Goal: Task Accomplishment & Management: Use online tool/utility

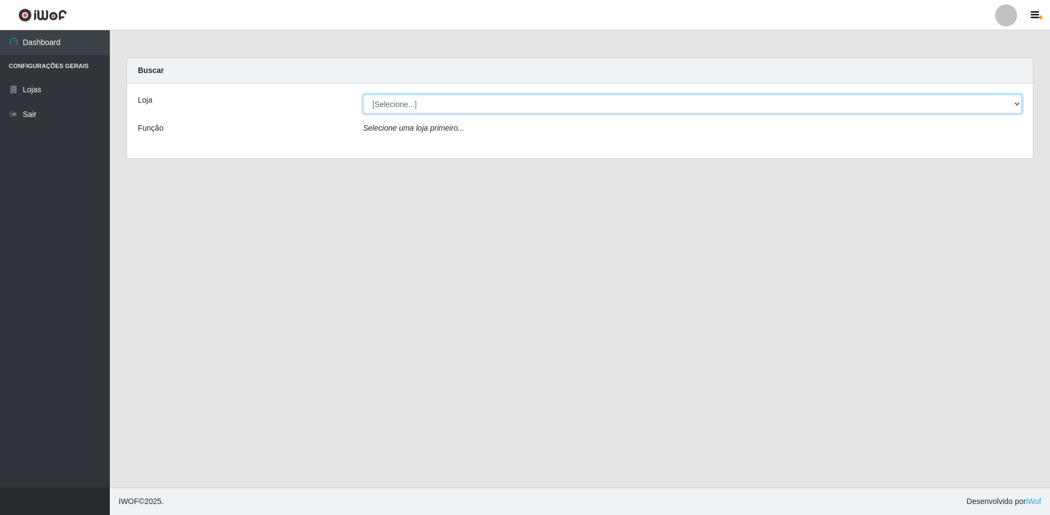
click at [502, 103] on select "[Selecione...] Extraplus - Loja 50 [GEOGRAPHIC_DATA]" at bounding box center [692, 103] width 659 height 19
select select "451"
click at [363, 94] on select "[Selecione...] Extraplus - Loja 50 [GEOGRAPHIC_DATA]" at bounding box center [692, 103] width 659 height 19
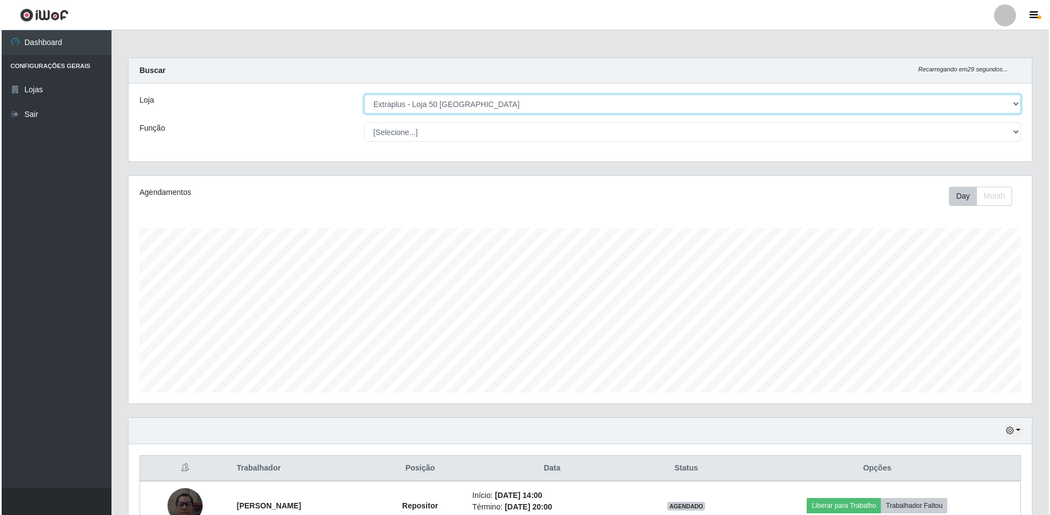
scroll to position [165, 0]
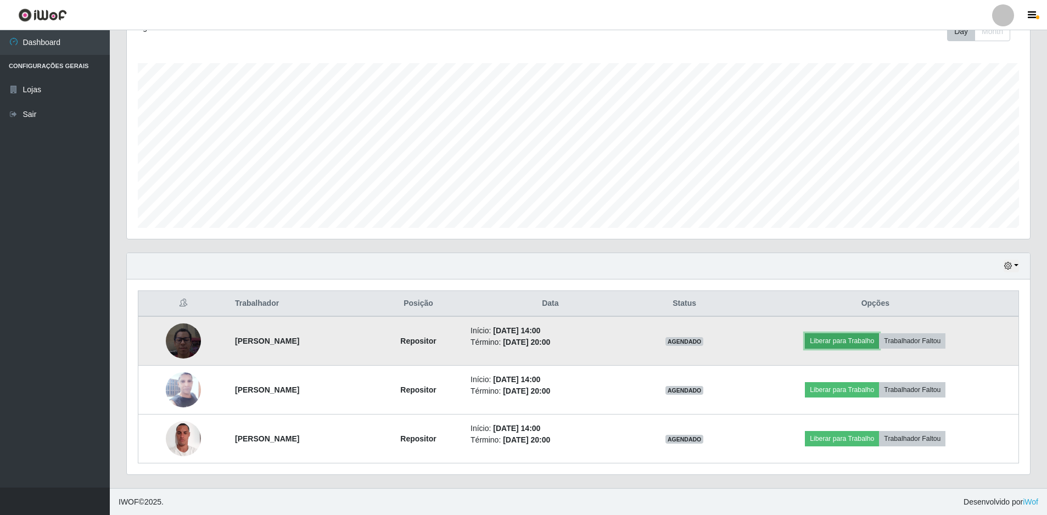
click at [859, 346] on button "Liberar para Trabalho" at bounding box center [842, 340] width 74 height 15
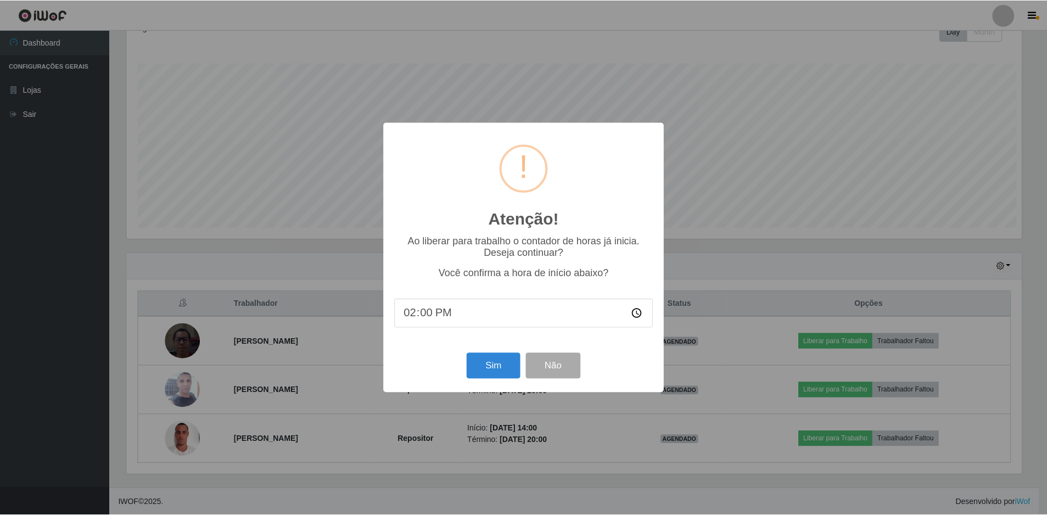
scroll to position [228, 898]
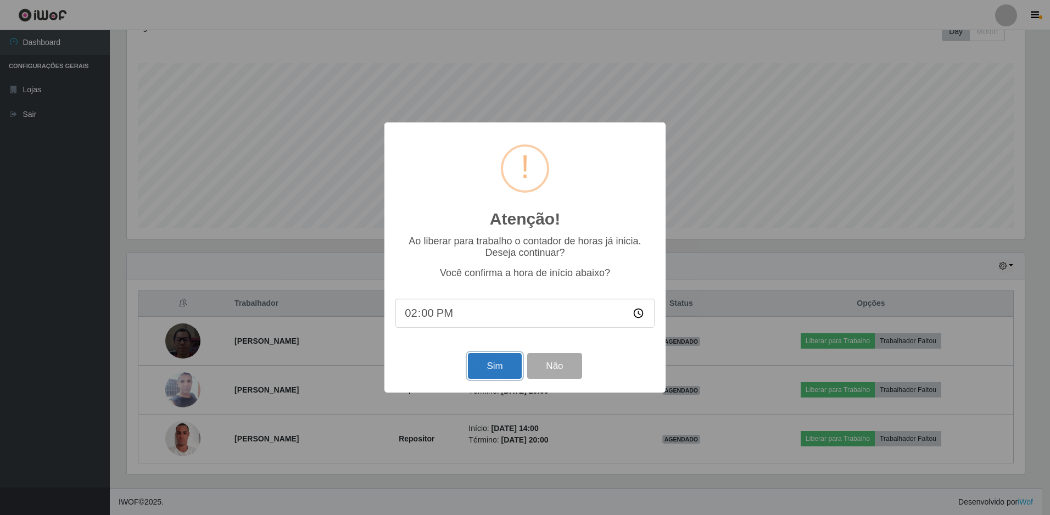
click at [491, 367] on button "Sim" at bounding box center [494, 366] width 53 height 26
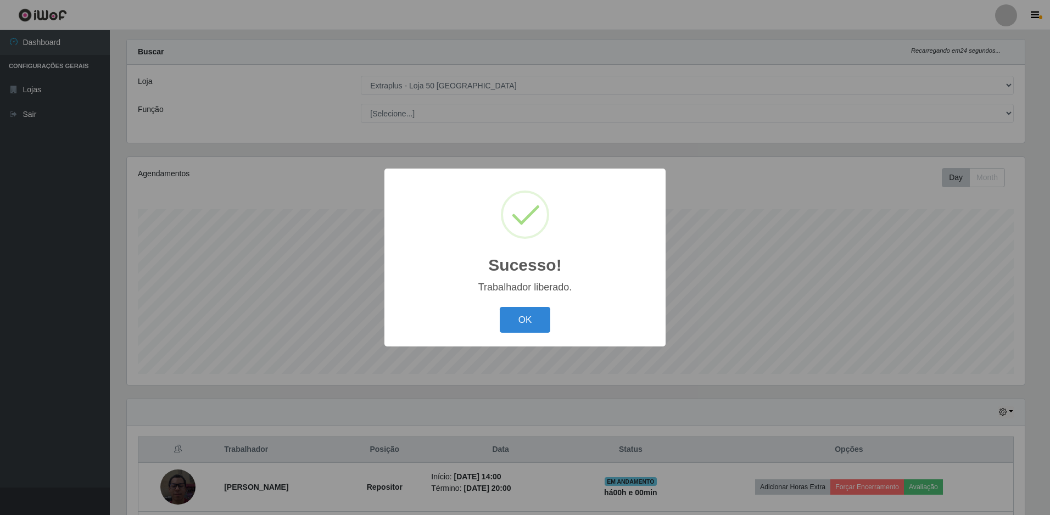
click at [488, 306] on div "OK Cancel" at bounding box center [524, 319] width 259 height 31
click at [518, 323] on button "OK" at bounding box center [525, 320] width 51 height 26
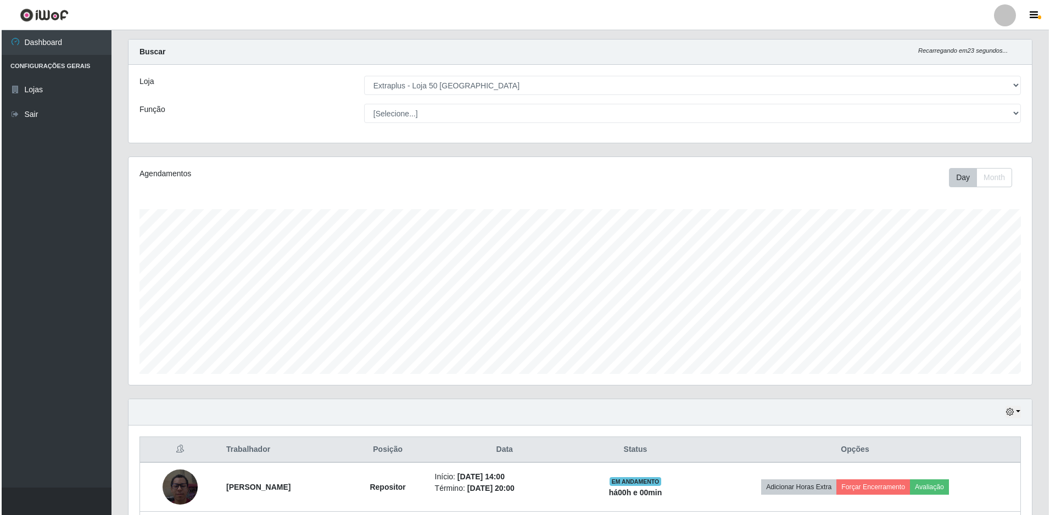
scroll to position [165, 0]
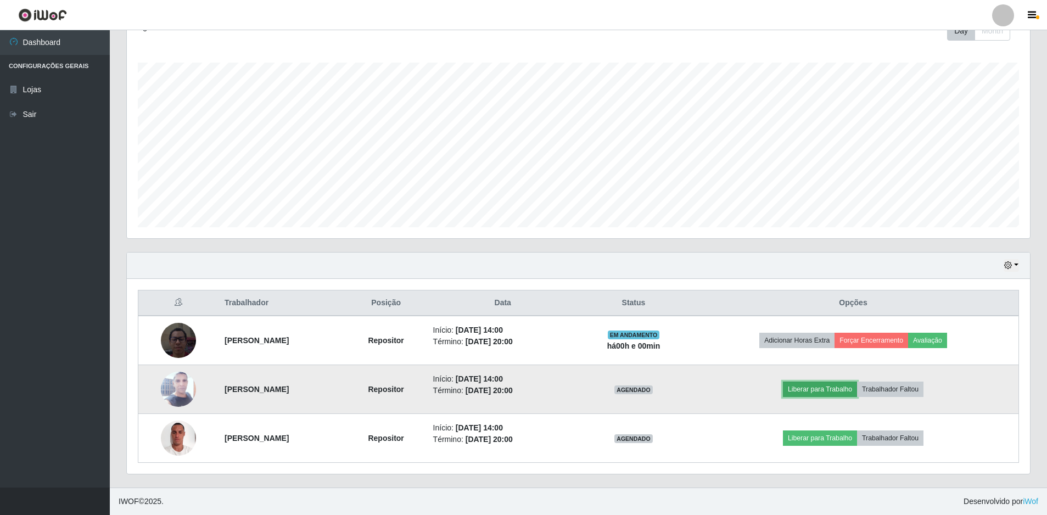
click at [857, 389] on button "Liberar para Trabalho" at bounding box center [820, 389] width 74 height 15
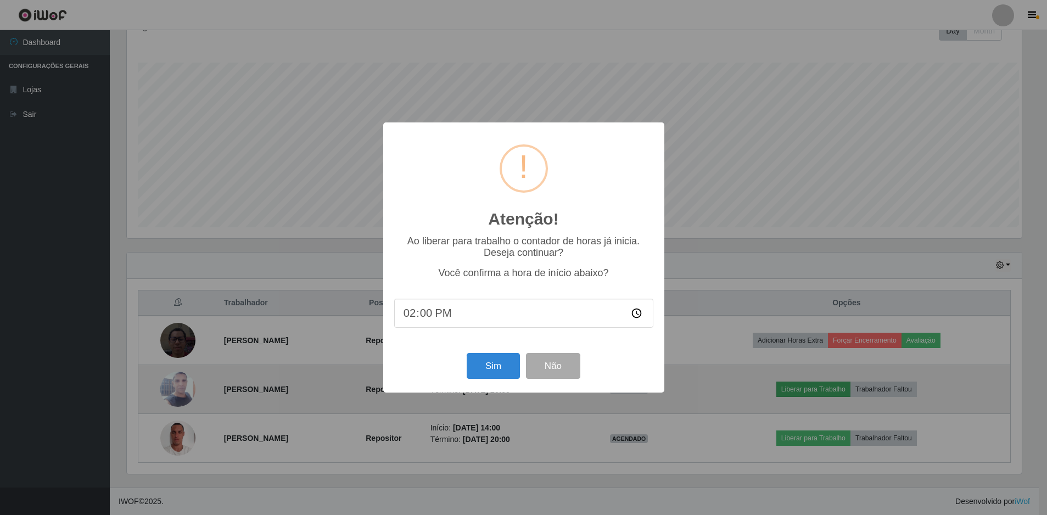
scroll to position [228, 898]
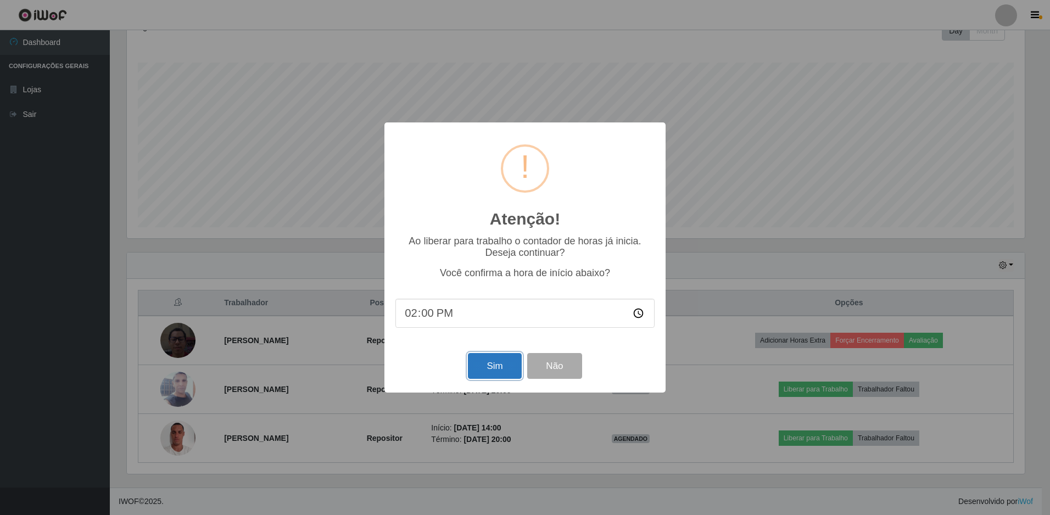
click at [501, 360] on button "Sim" at bounding box center [494, 366] width 53 height 26
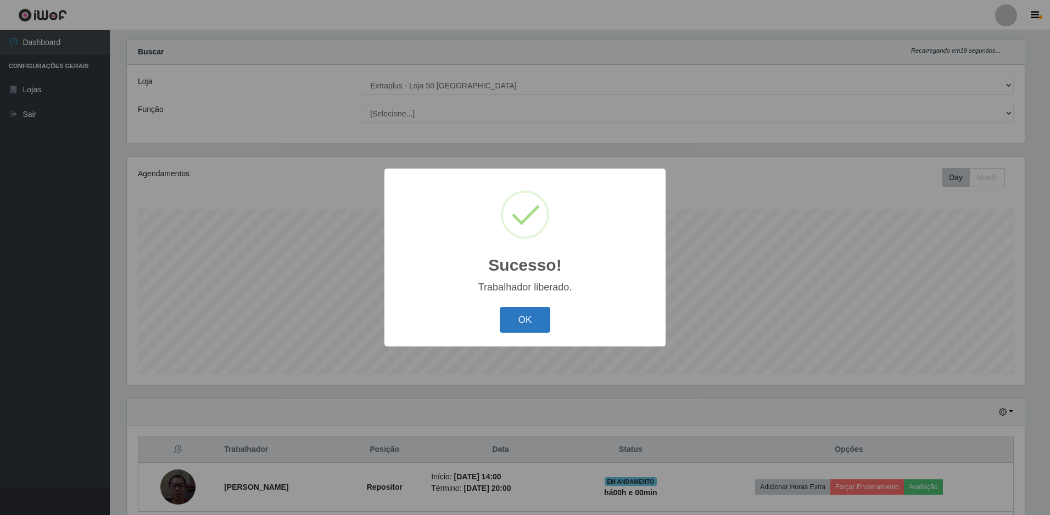
click at [524, 318] on button "OK" at bounding box center [525, 320] width 51 height 26
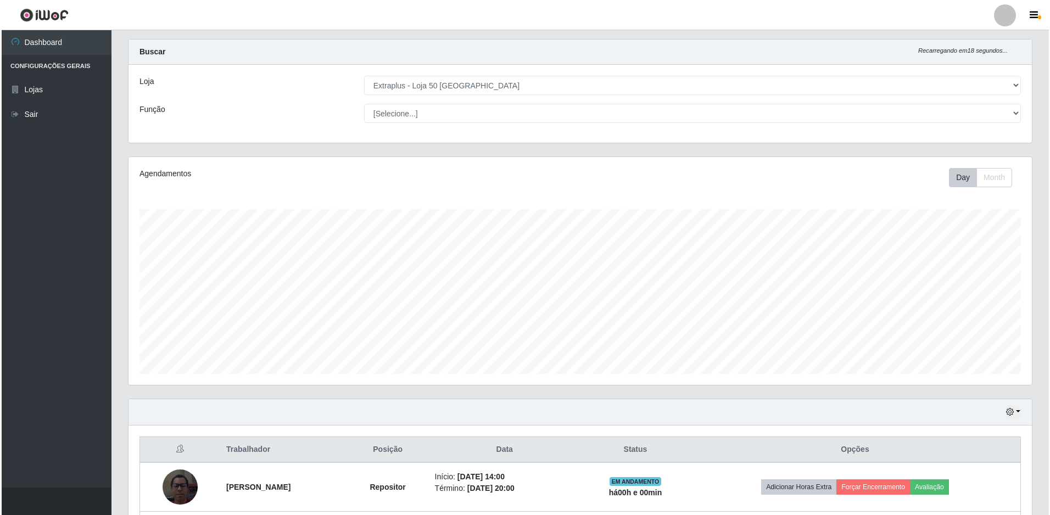
scroll to position [165, 0]
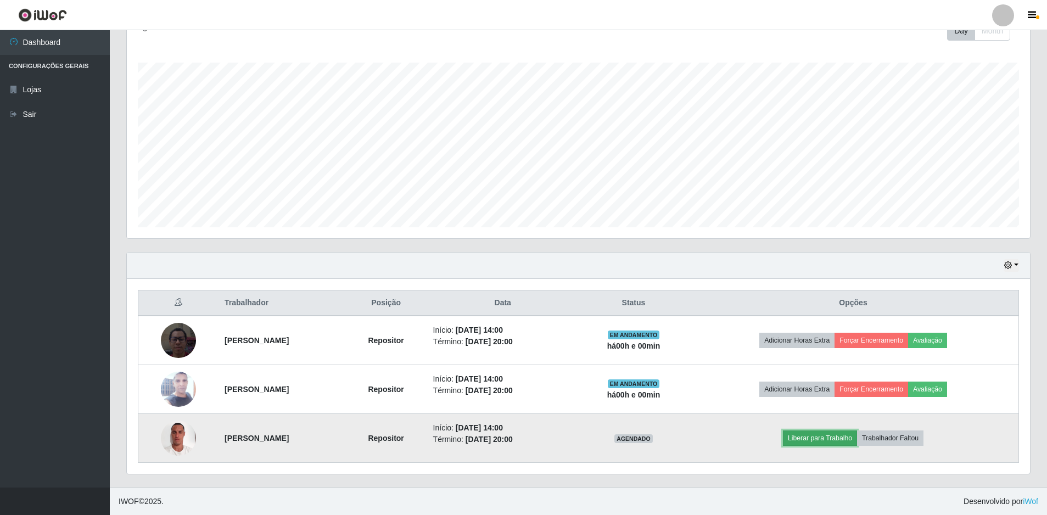
click at [847, 439] on button "Liberar para Trabalho" at bounding box center [820, 437] width 74 height 15
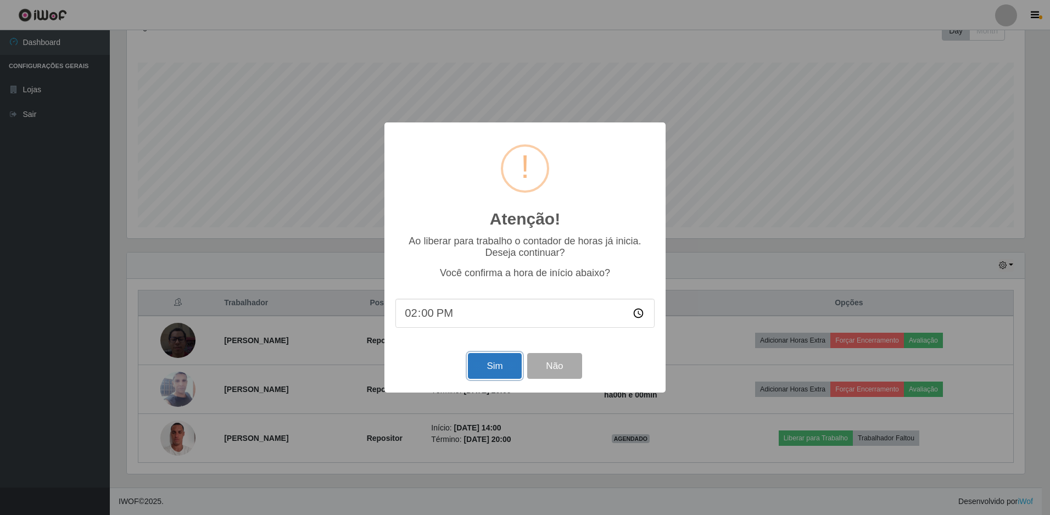
click at [497, 363] on button "Sim" at bounding box center [494, 366] width 53 height 26
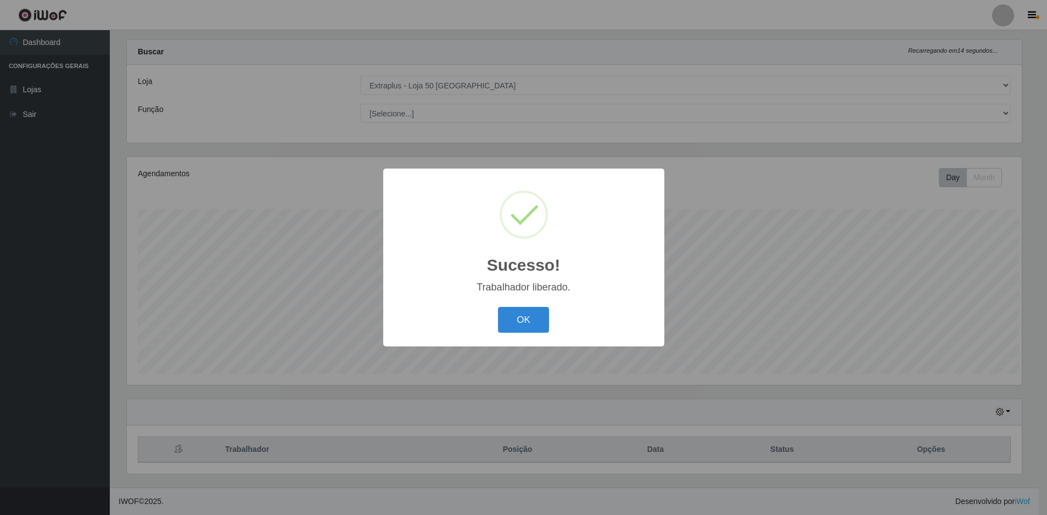
scroll to position [0, 0]
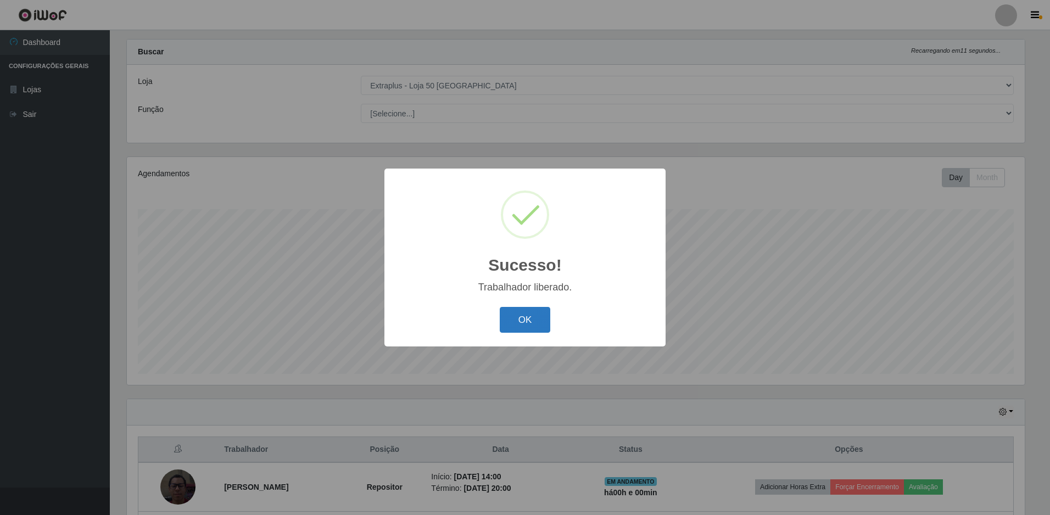
click at [508, 317] on button "OK" at bounding box center [525, 320] width 51 height 26
